Goal: Find specific fact: Find specific fact

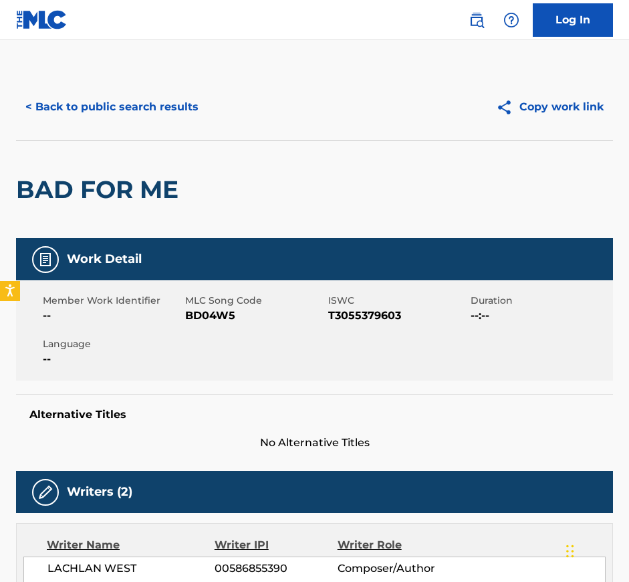
click at [112, 100] on button "< Back to public search results" at bounding box center [112, 106] width 192 height 33
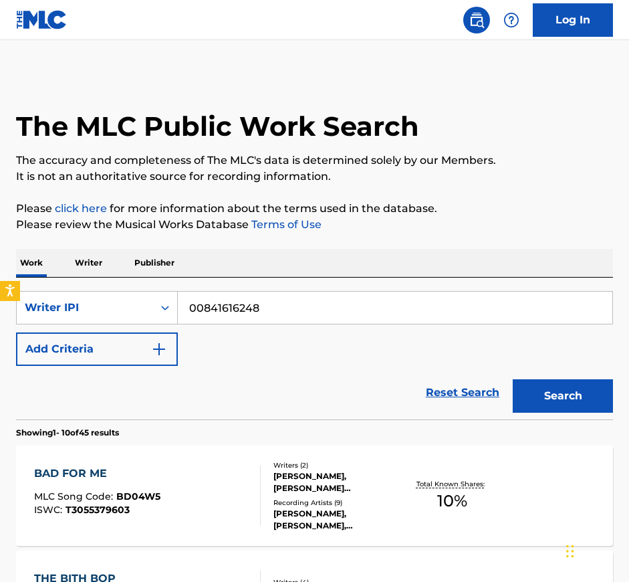
click at [269, 307] on input "00841616248" at bounding box center [395, 307] width 435 height 32
paste input "1116308593"
click at [584, 381] on button "Search" at bounding box center [563, 395] width 100 height 33
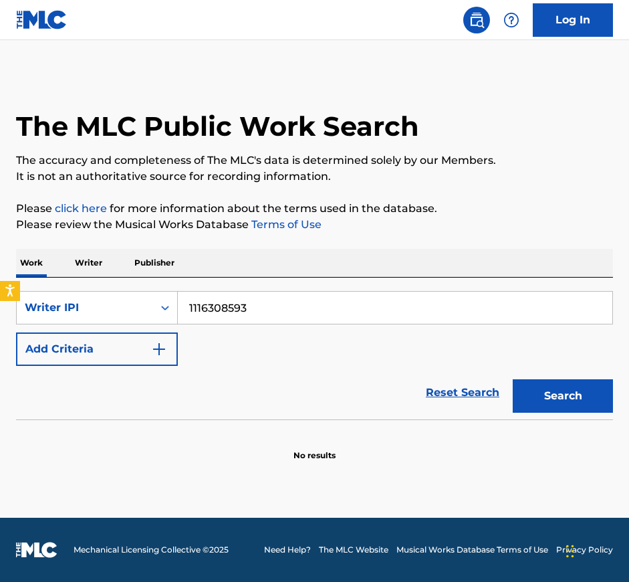
click at [279, 308] on input "1116308593" at bounding box center [395, 307] width 435 height 32
paste input "602822676"
type input "602822676"
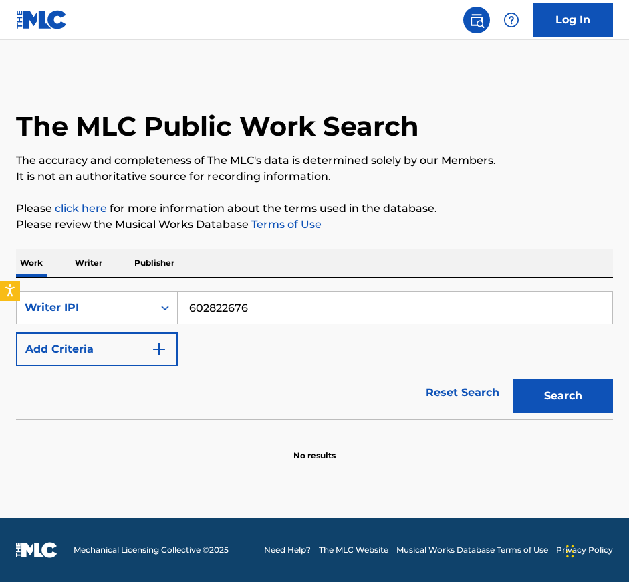
click at [549, 394] on button "Search" at bounding box center [563, 395] width 100 height 33
